Goal: Navigation & Orientation: Find specific page/section

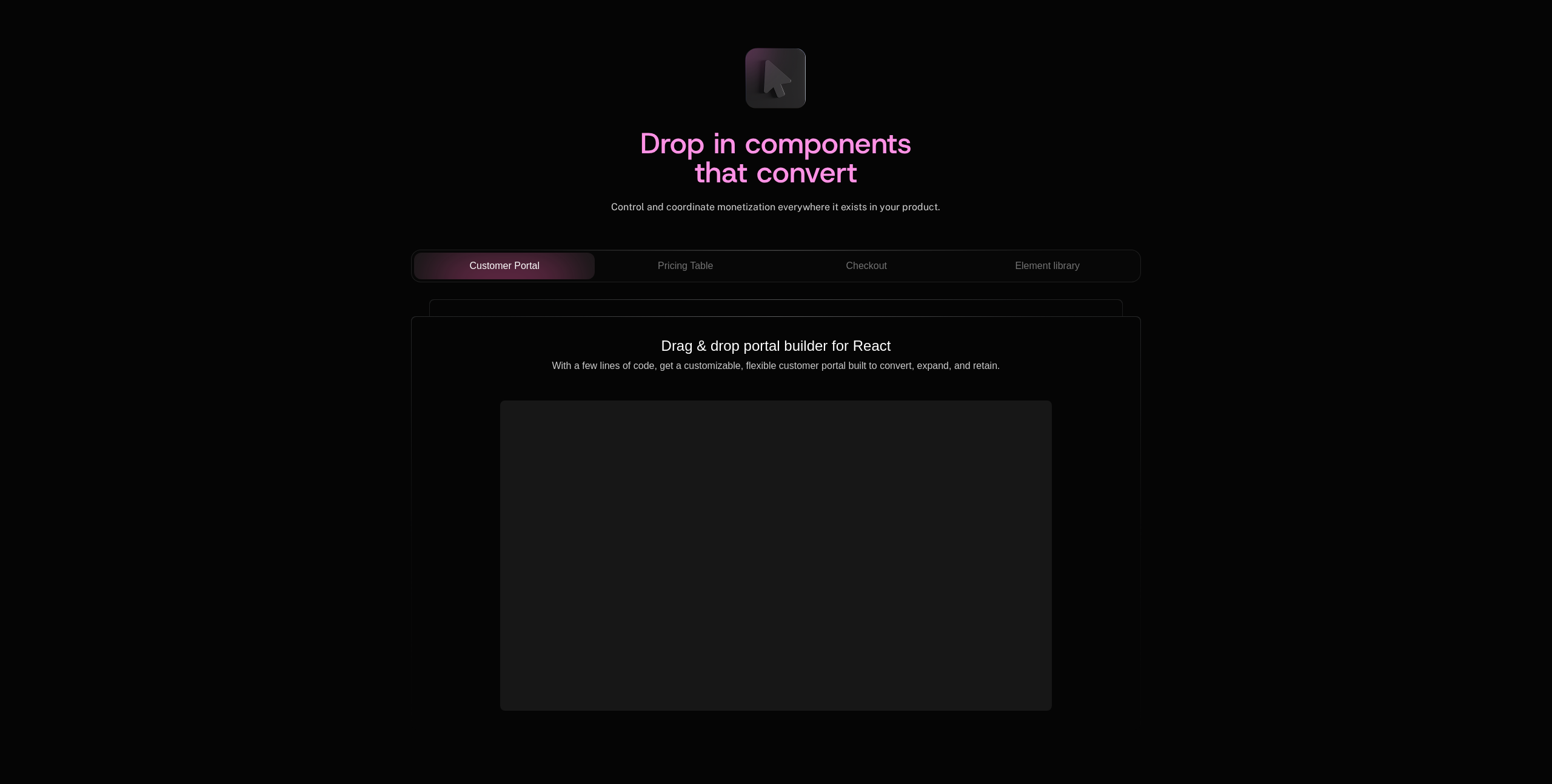
scroll to position [4164, 0]
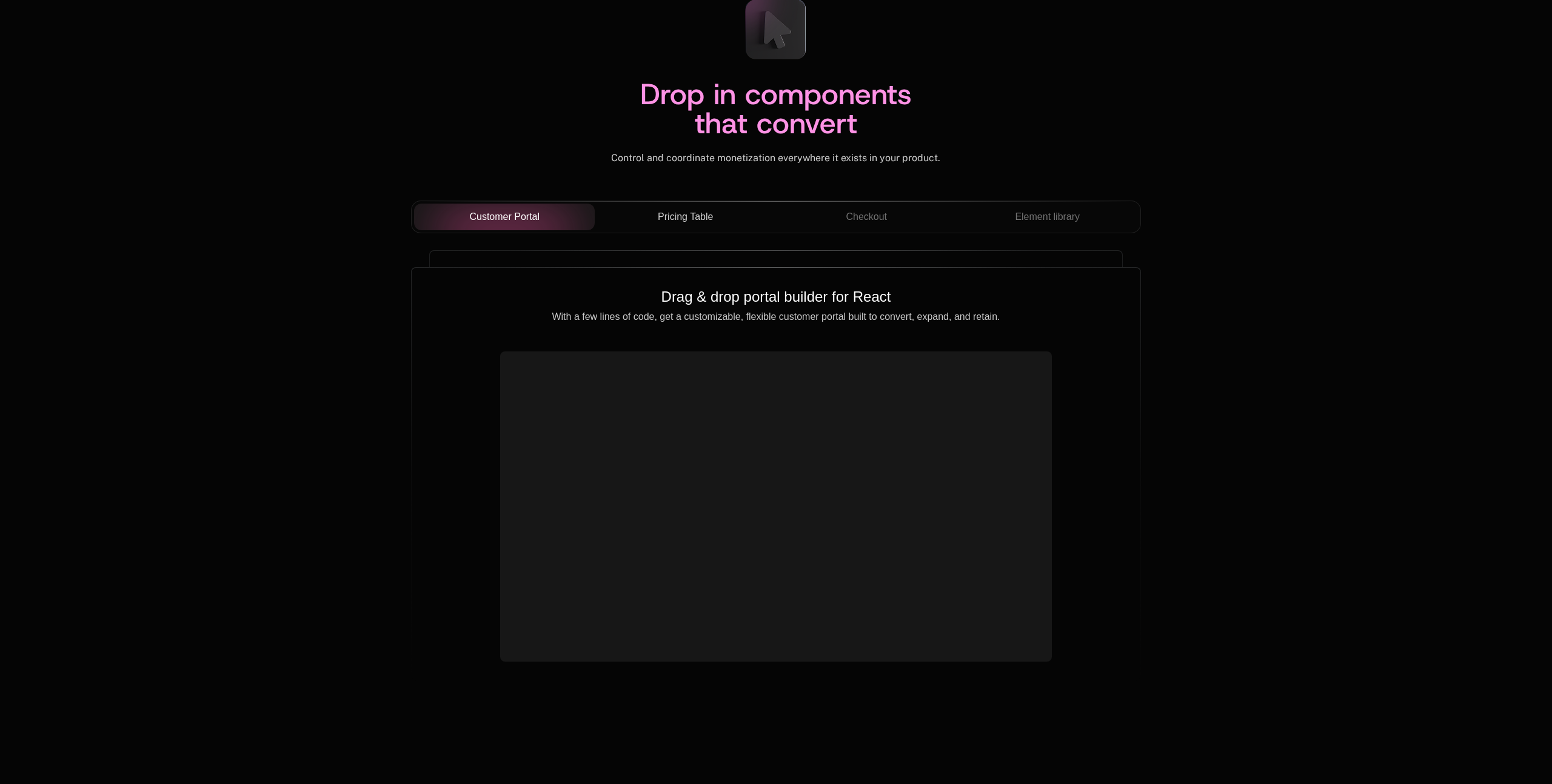
click at [672, 219] on span "Pricing Table" at bounding box center [685, 216] width 55 height 14
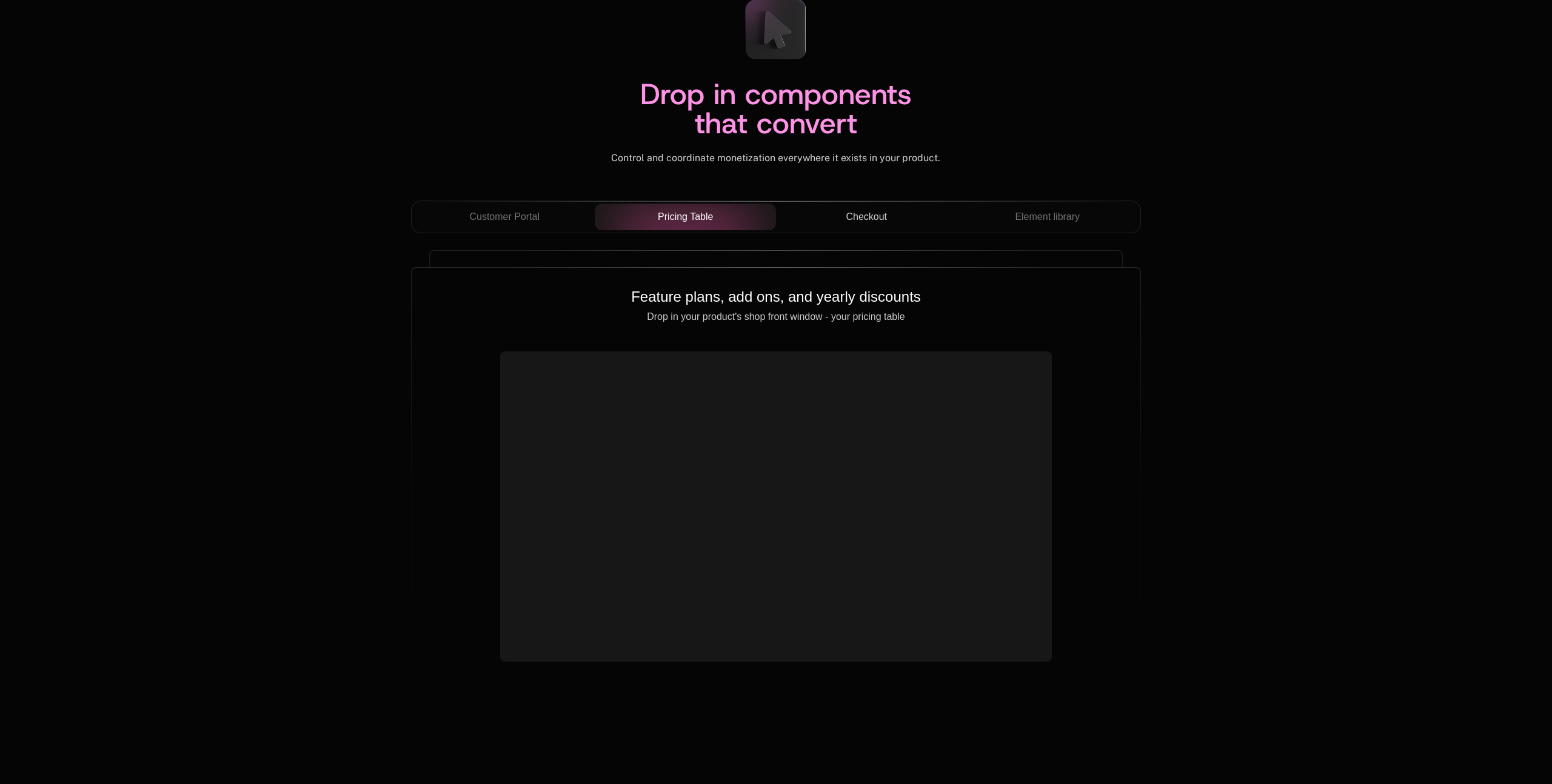
click at [813, 210] on div "Checkout" at bounding box center [867, 216] width 162 height 14
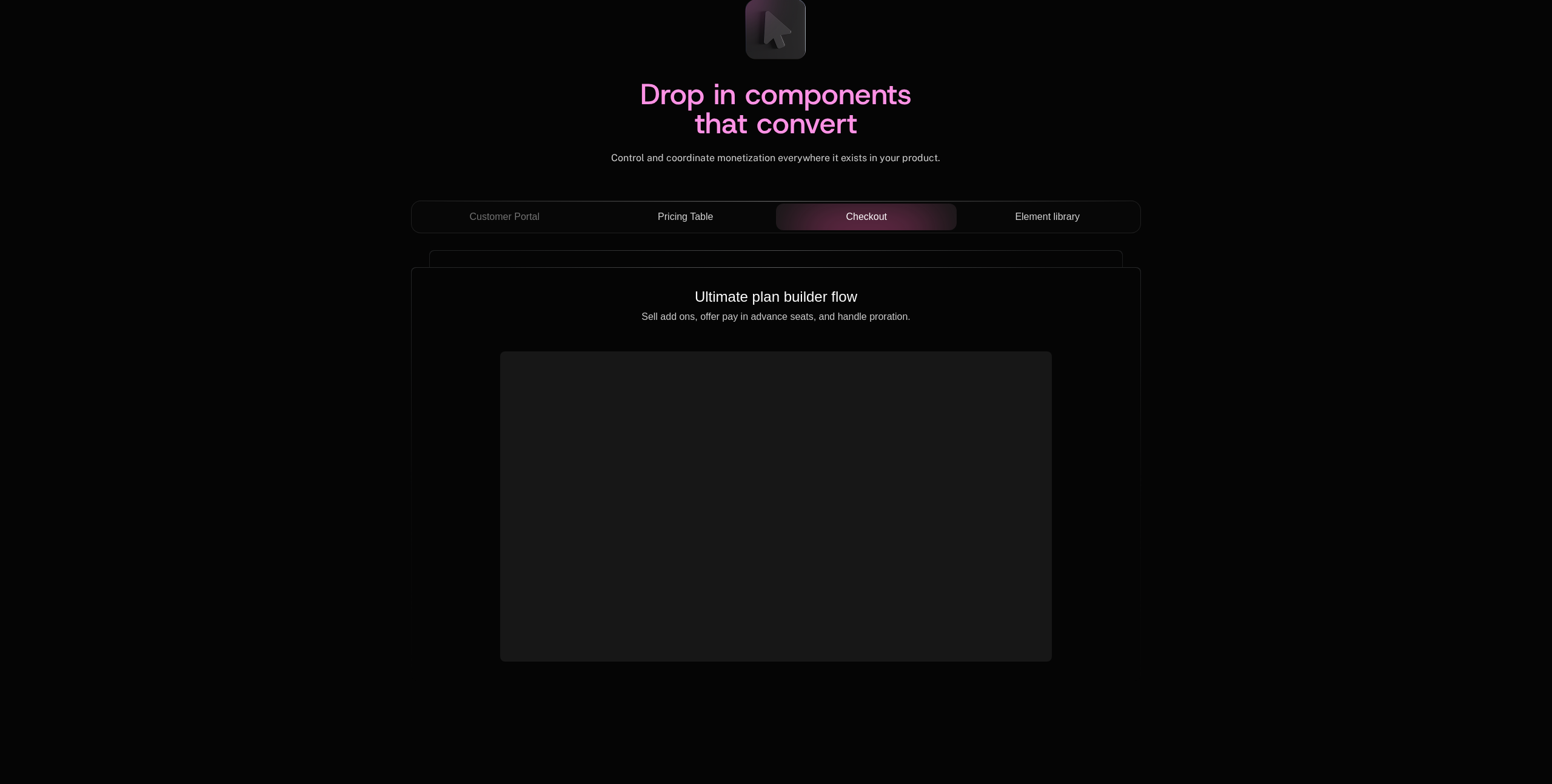
click at [1028, 216] on span "Element library" at bounding box center [1048, 216] width 65 height 14
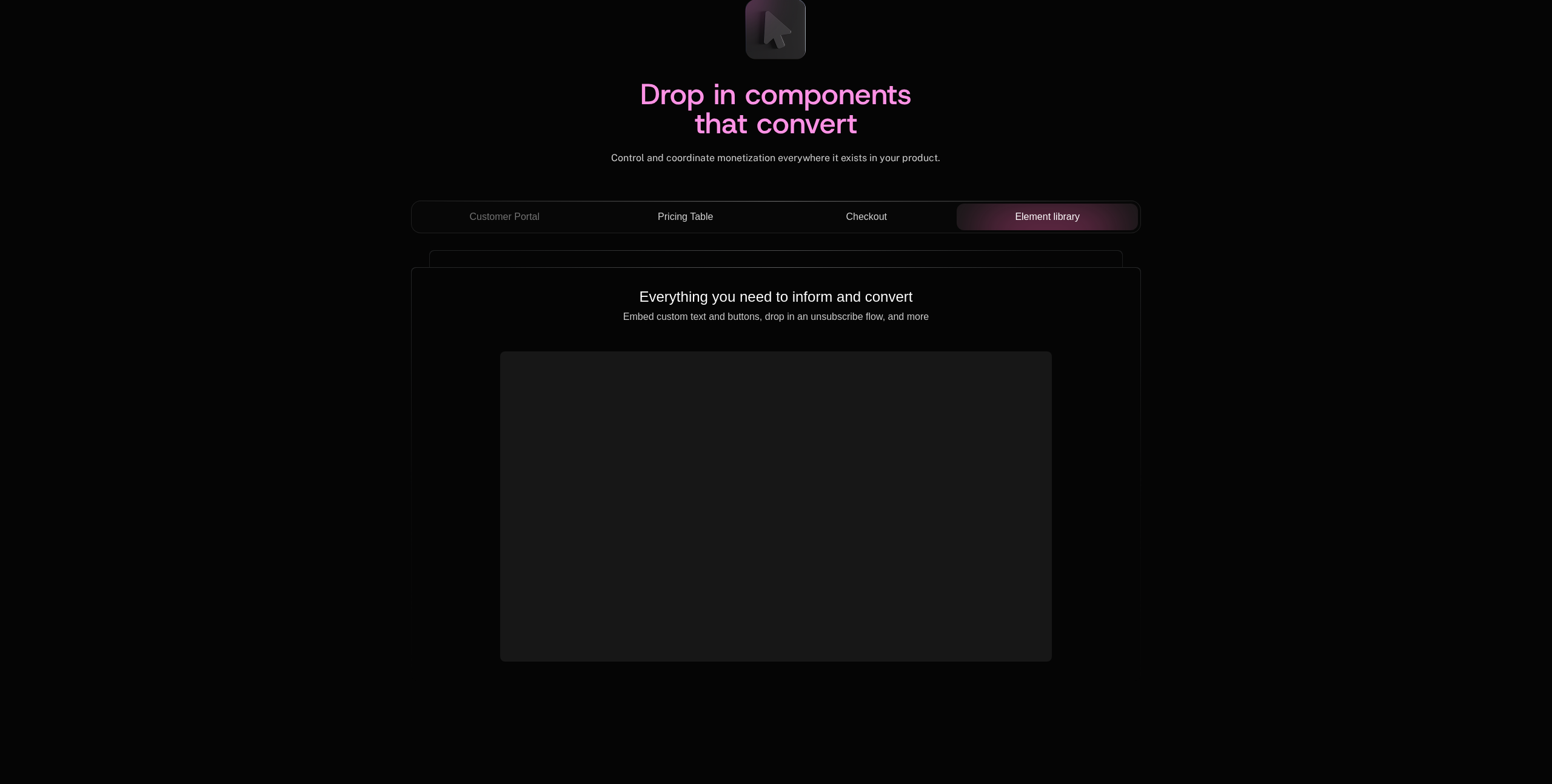
click at [688, 215] on span "Pricing Table" at bounding box center [685, 216] width 55 height 14
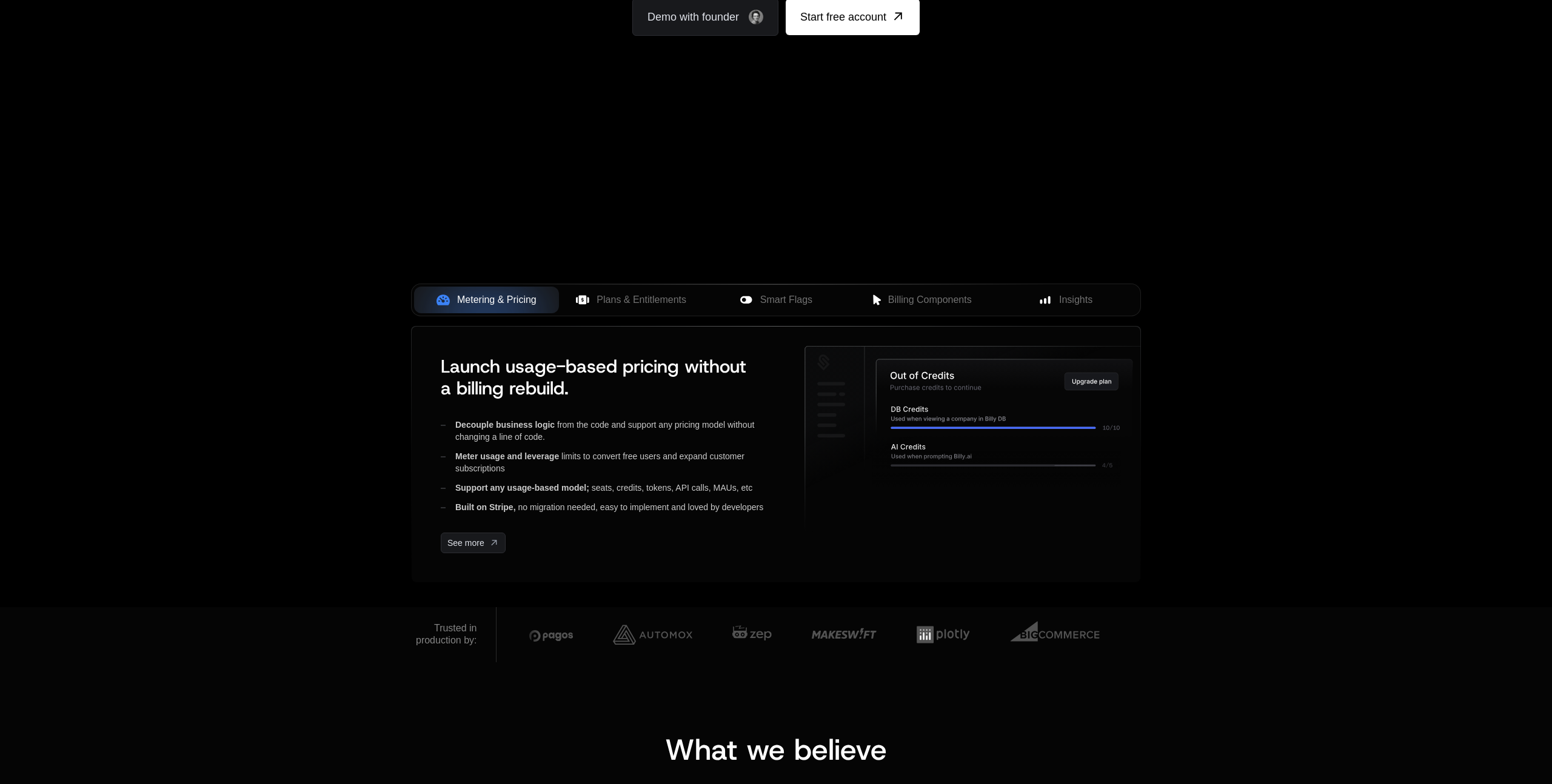
scroll to position [0, 0]
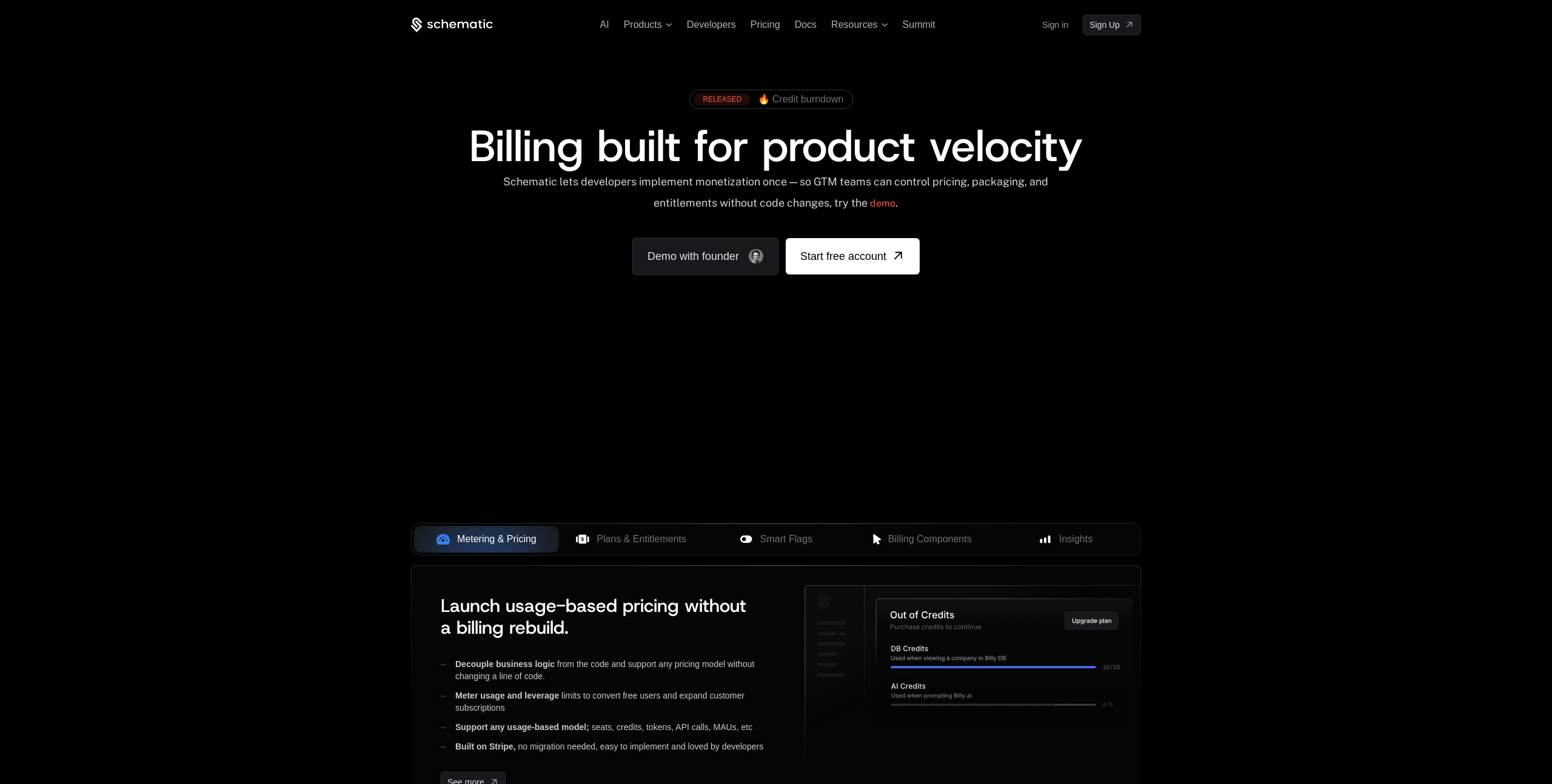
click at [1056, 26] on link "Sign in" at bounding box center [1055, 25] width 26 height 20
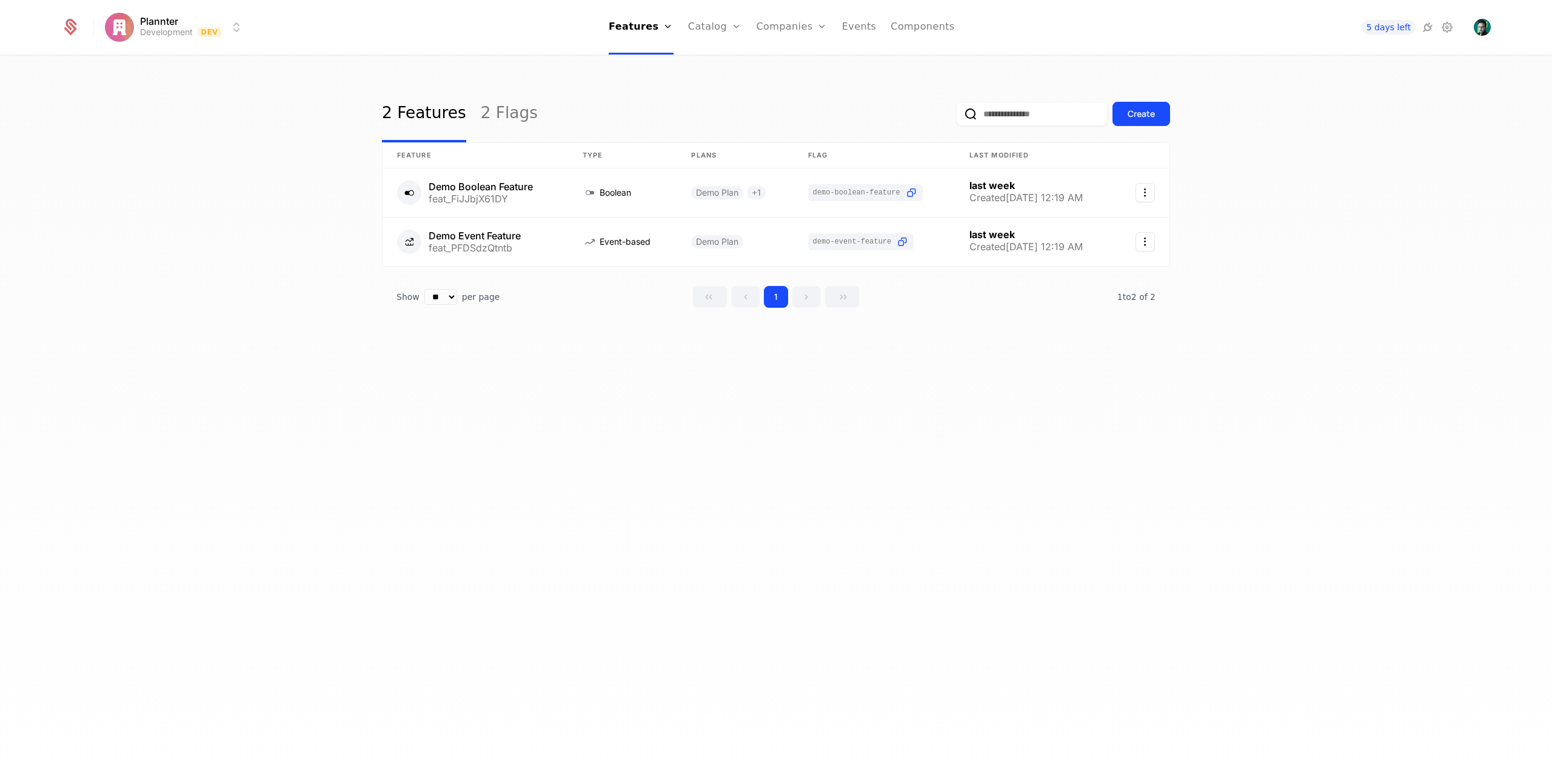
click at [896, 24] on link "Components" at bounding box center [923, 27] width 64 height 54
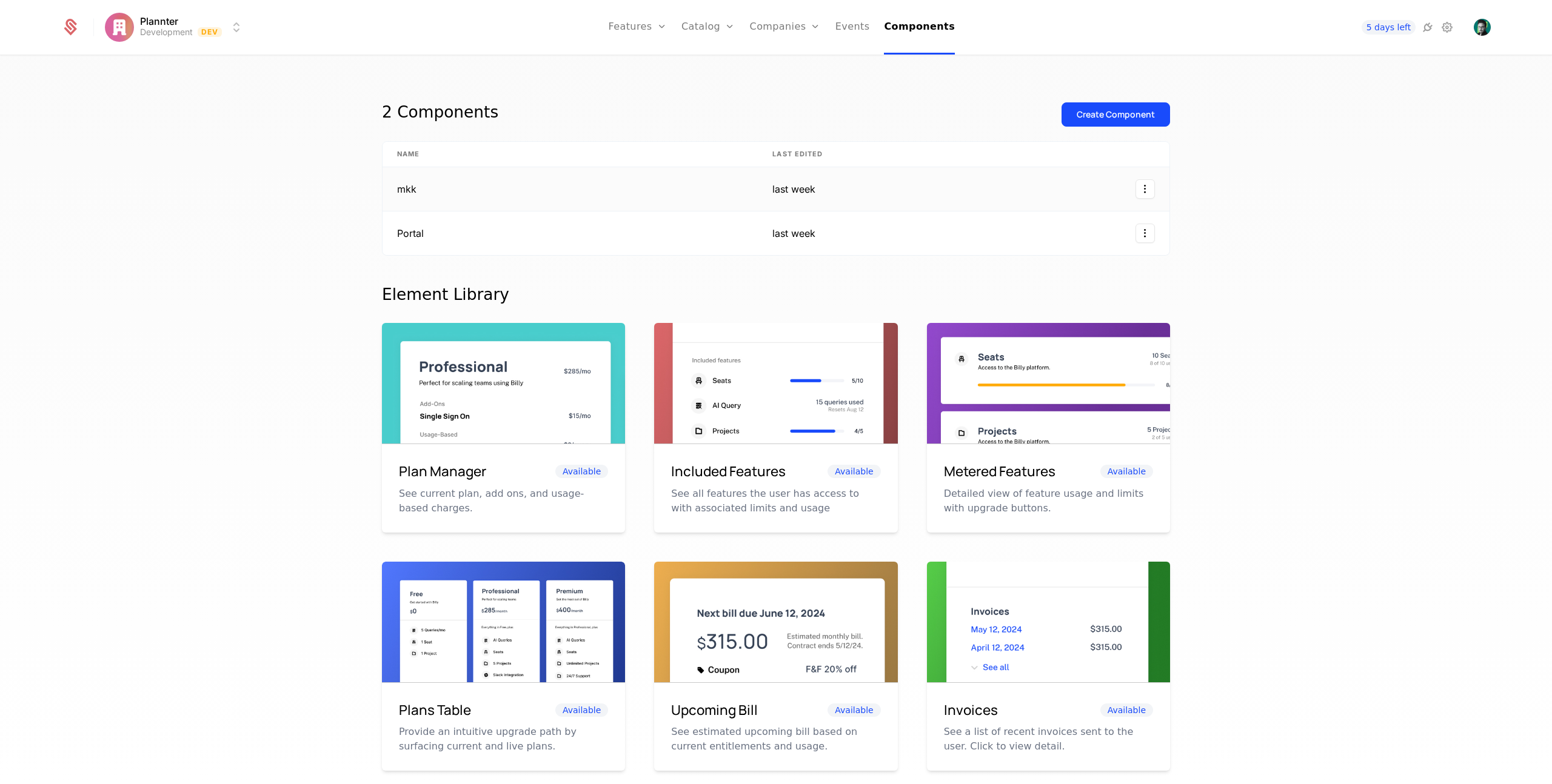
click at [525, 191] on td "mkk" at bounding box center [570, 189] width 376 height 44
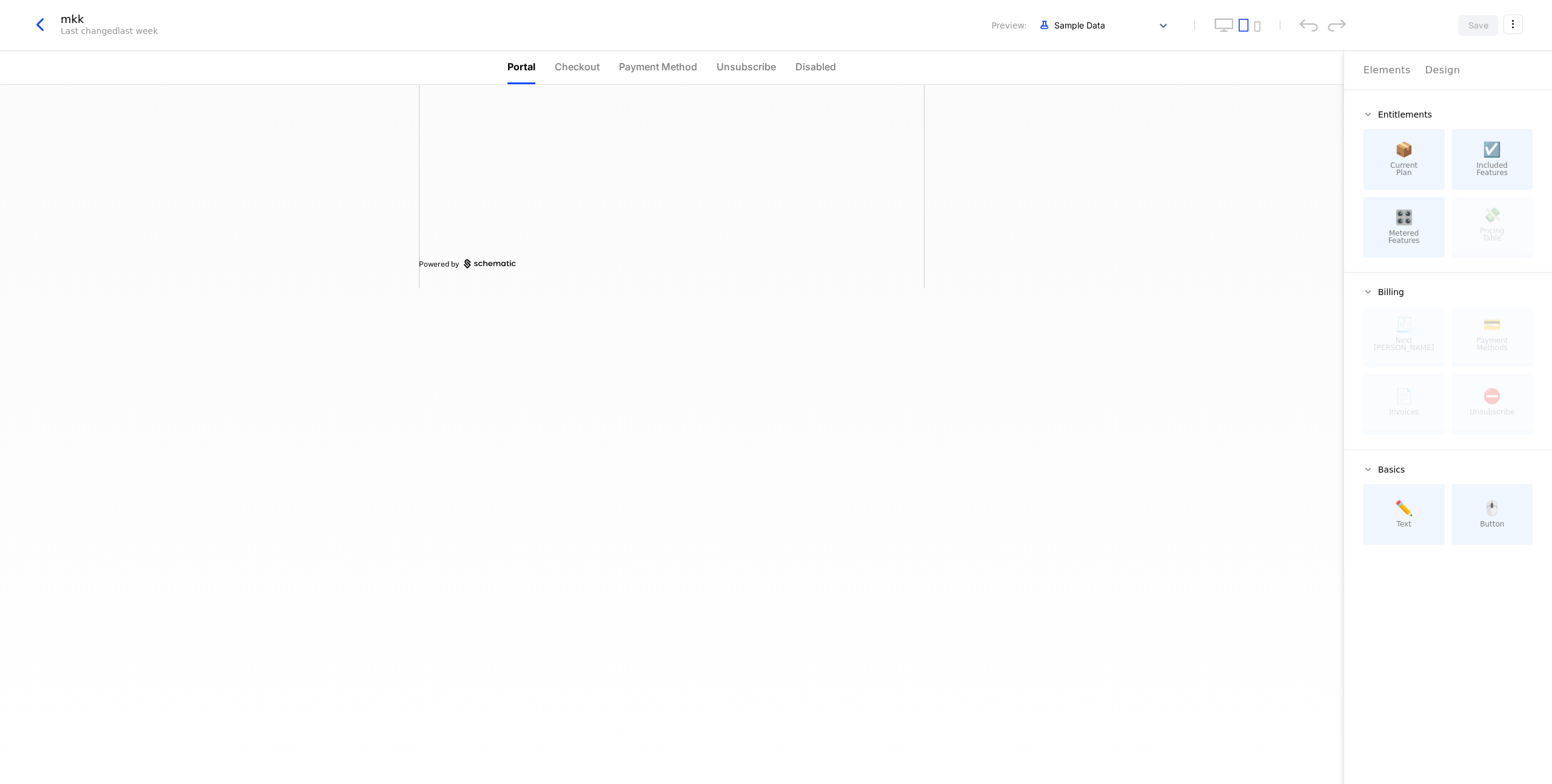
click at [574, 67] on span "Checkout" at bounding box center [577, 66] width 45 height 14
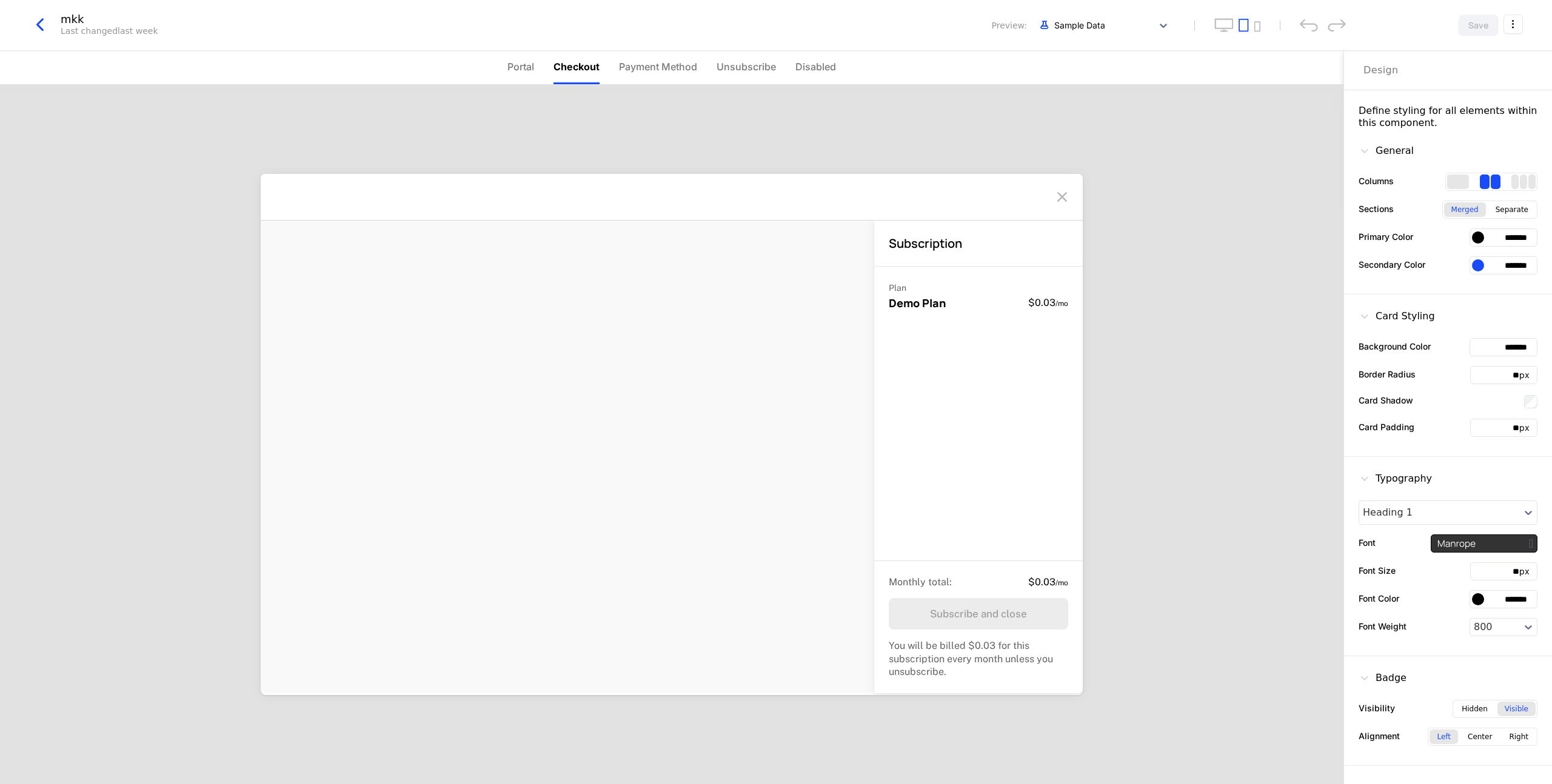
click at [912, 323] on div "Plan Demo Plan $0.03 / mo" at bounding box center [979, 413] width 209 height 294
click at [674, 72] on span "Payment Method" at bounding box center [658, 66] width 78 height 14
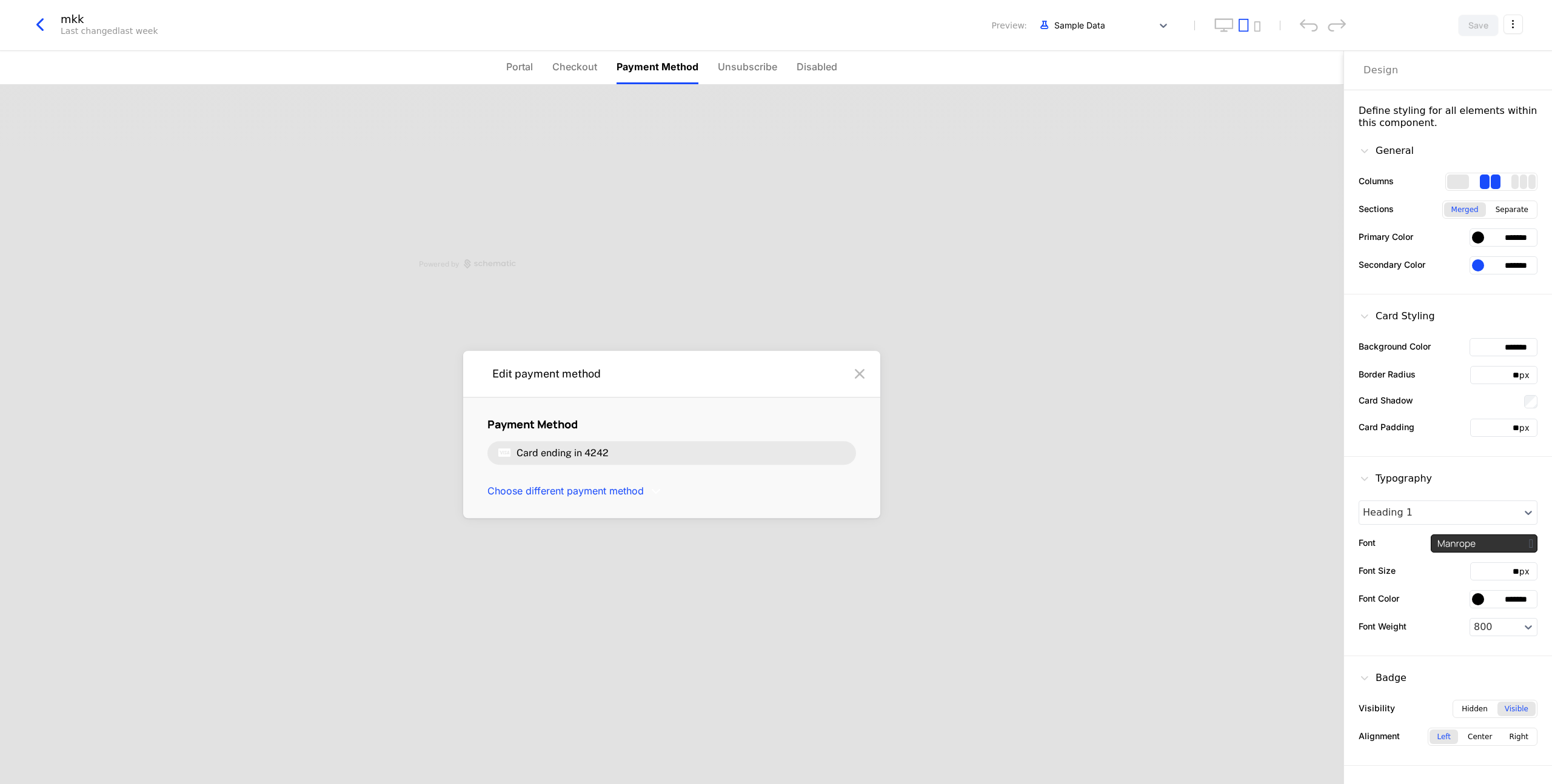
click at [740, 70] on span "Unsubscribe" at bounding box center [747, 66] width 59 height 14
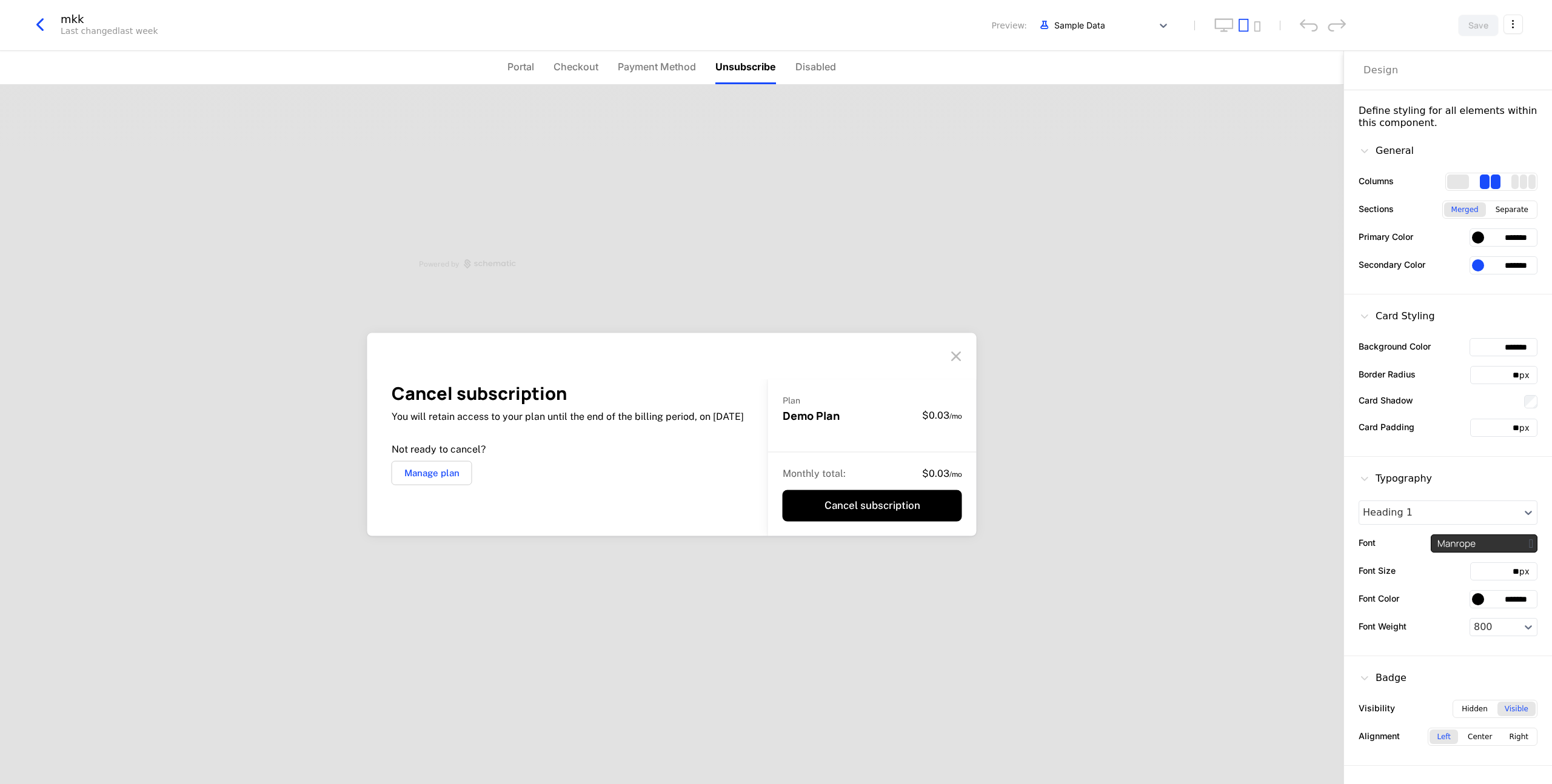
click at [510, 76] on li "Portal" at bounding box center [520, 67] width 26 height 33
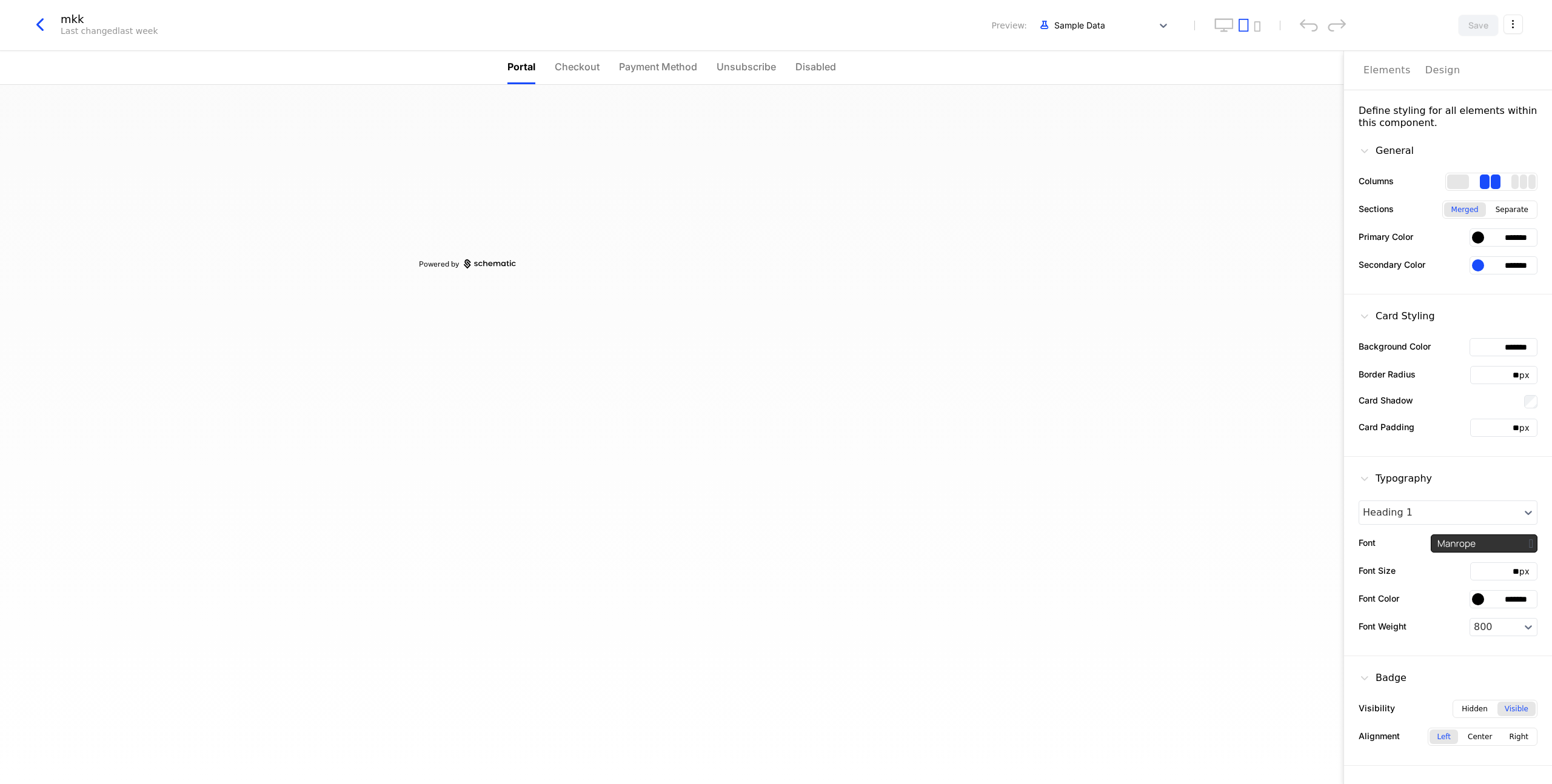
click at [559, 76] on li "Checkout" at bounding box center [577, 67] width 45 height 33
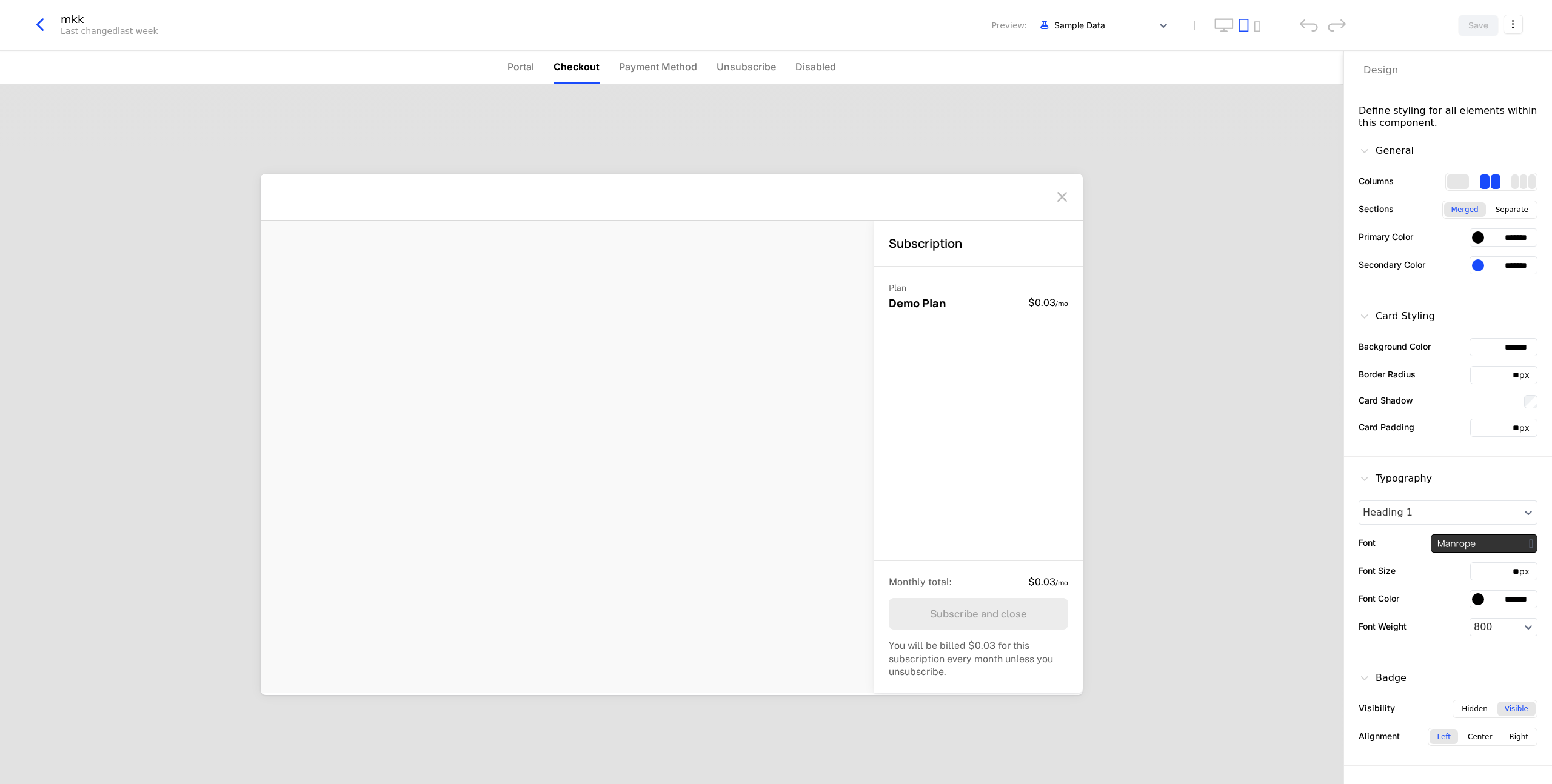
click at [644, 72] on span "Payment Method" at bounding box center [658, 66] width 78 height 14
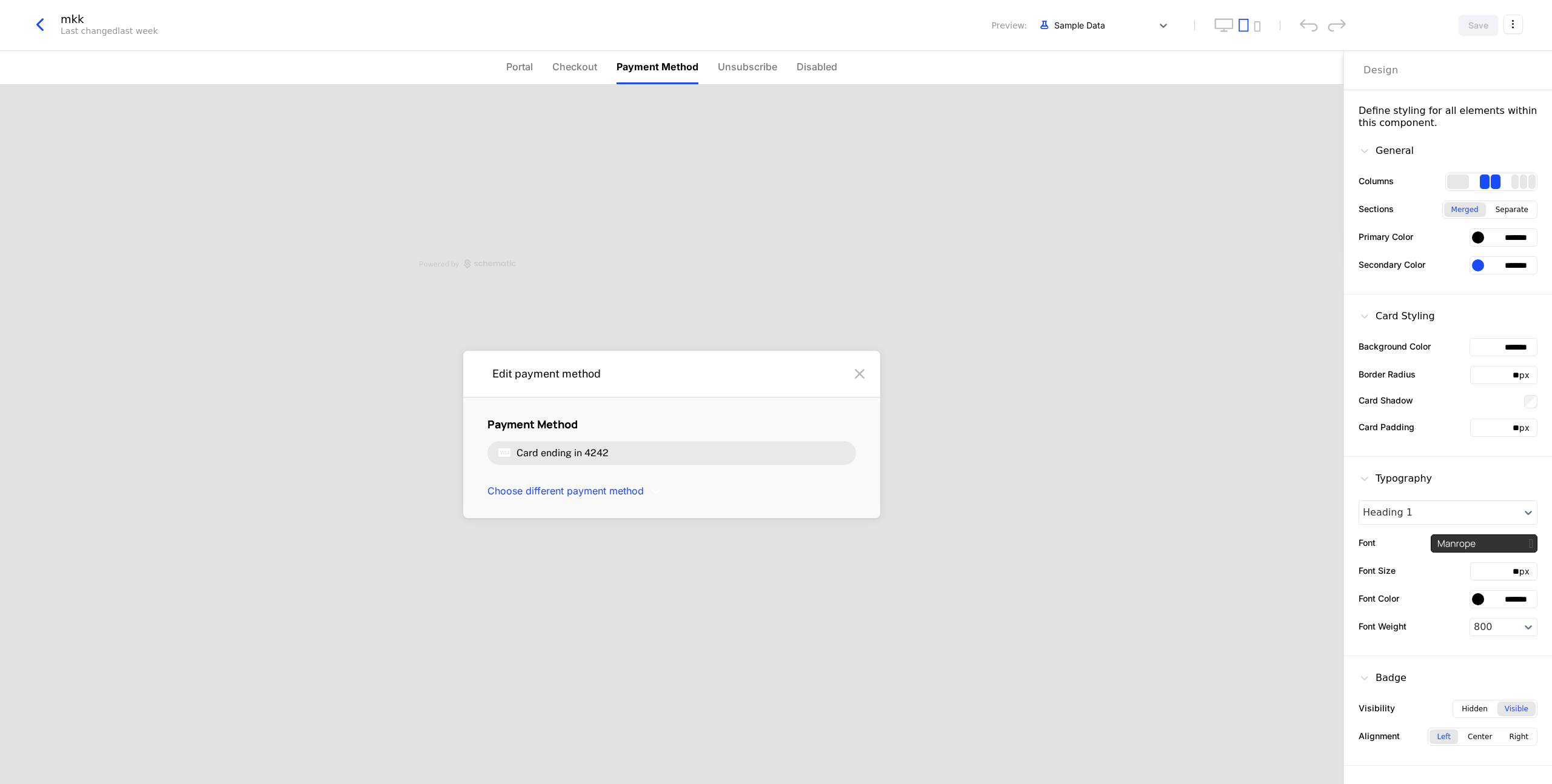
click at [754, 70] on span "Unsubscribe" at bounding box center [747, 66] width 59 height 14
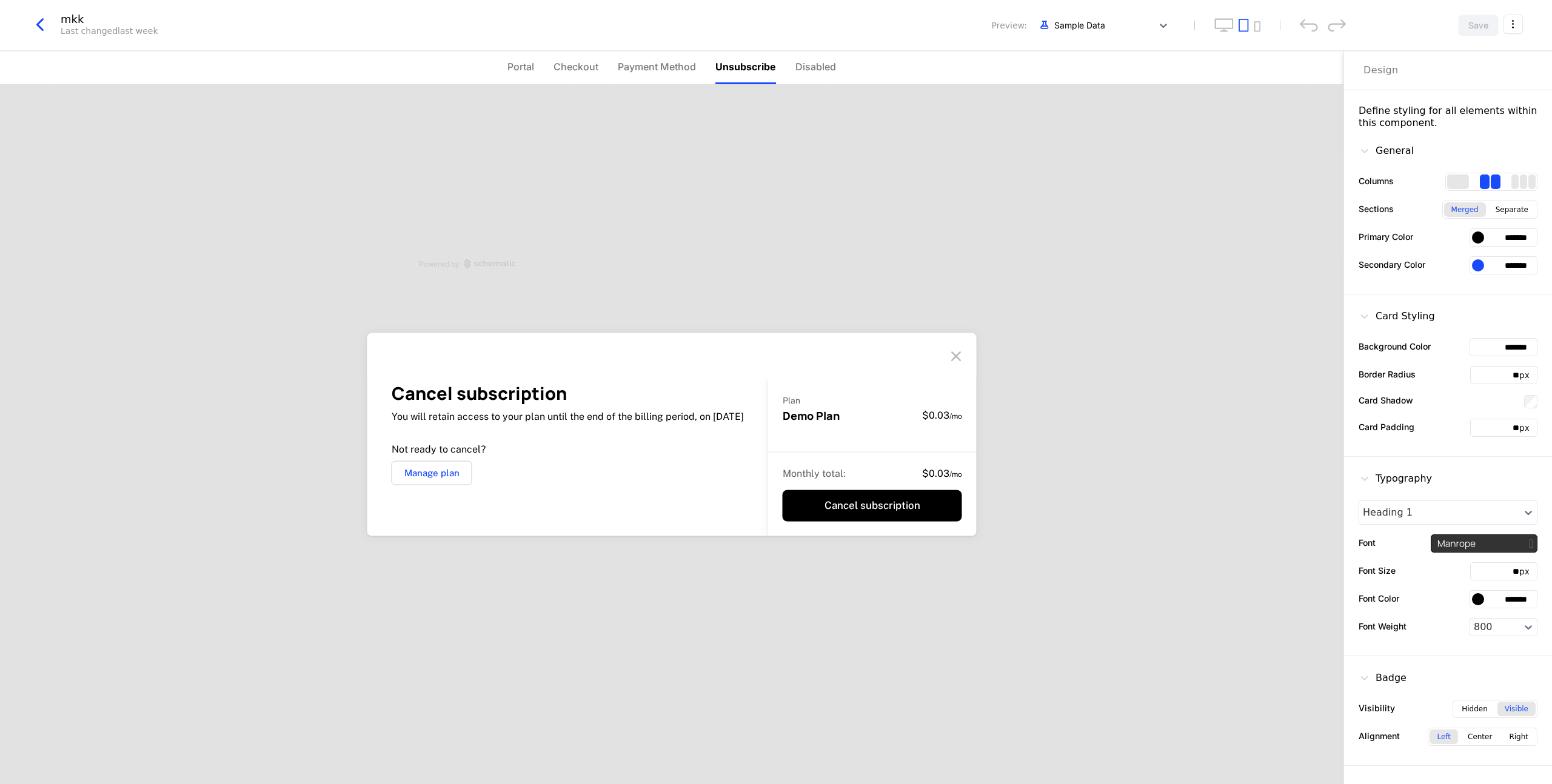
drag, startPoint x: 826, startPoint y: 67, endPoint x: 801, endPoint y: 69, distance: 25.1
click at [826, 67] on span "Disabled" at bounding box center [816, 66] width 41 height 14
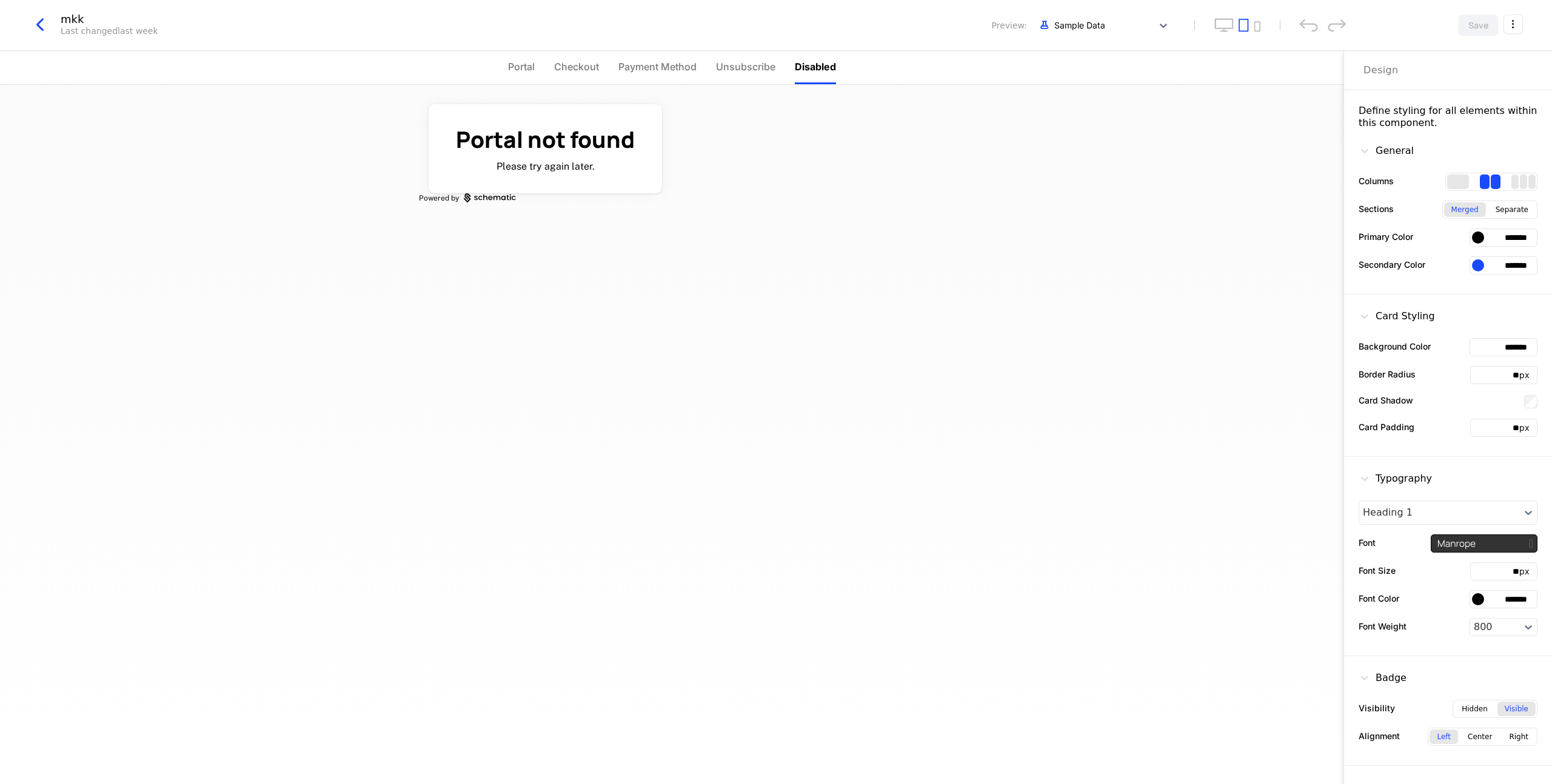
click at [525, 65] on span "Portal" at bounding box center [521, 66] width 26 height 14
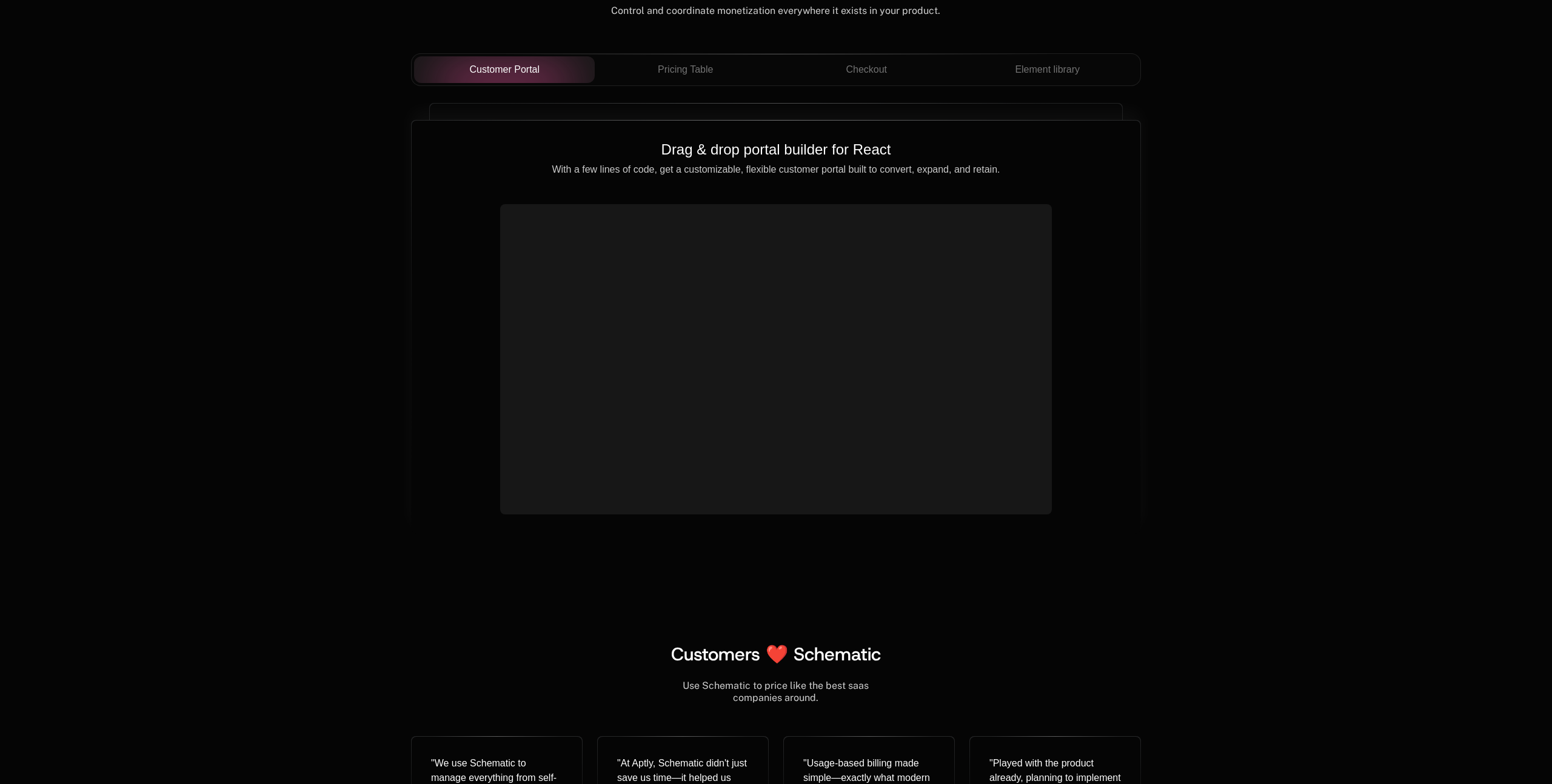
scroll to position [4322, 0]
